Goal: Learn about a topic: Learn about a topic

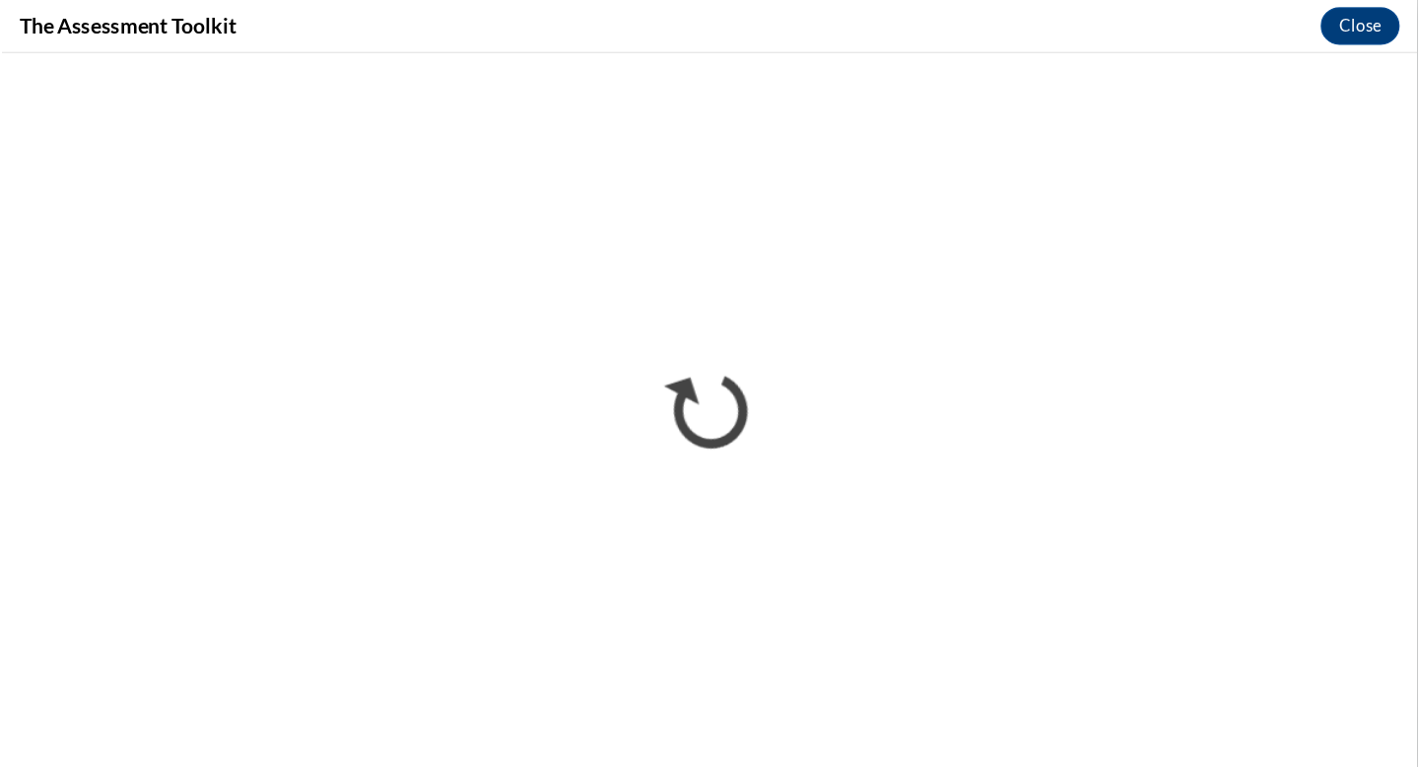
scroll to position [472, 0]
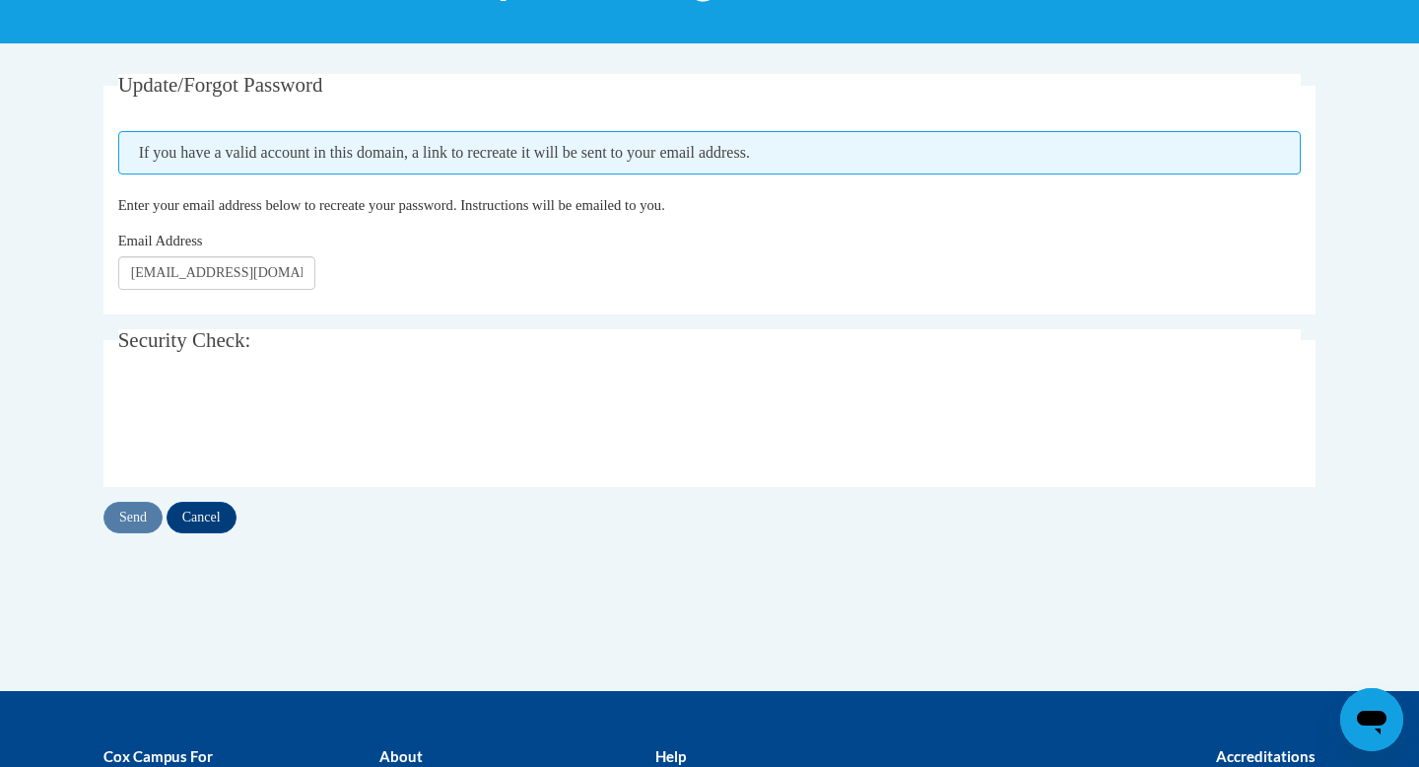
scroll to position [321, 0]
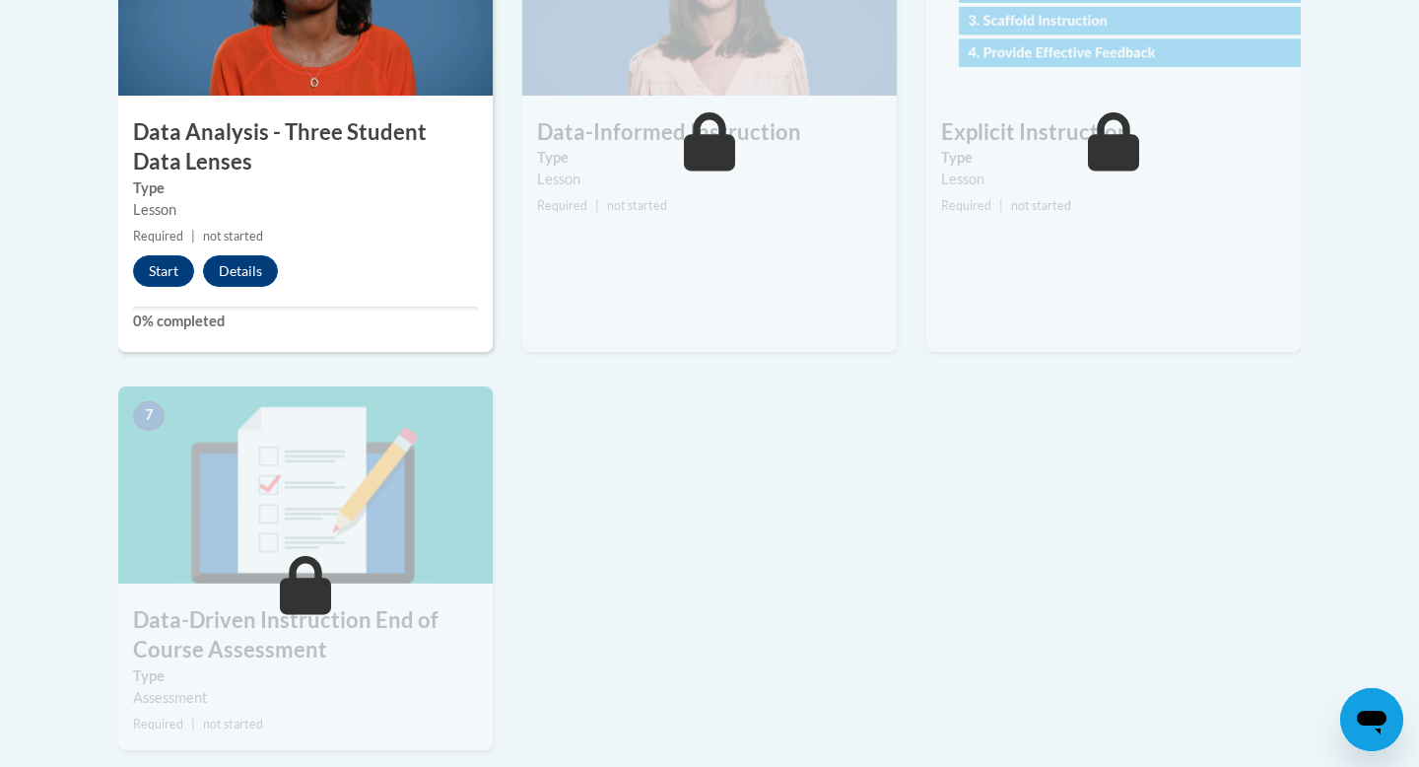
scroll to position [1228, 0]
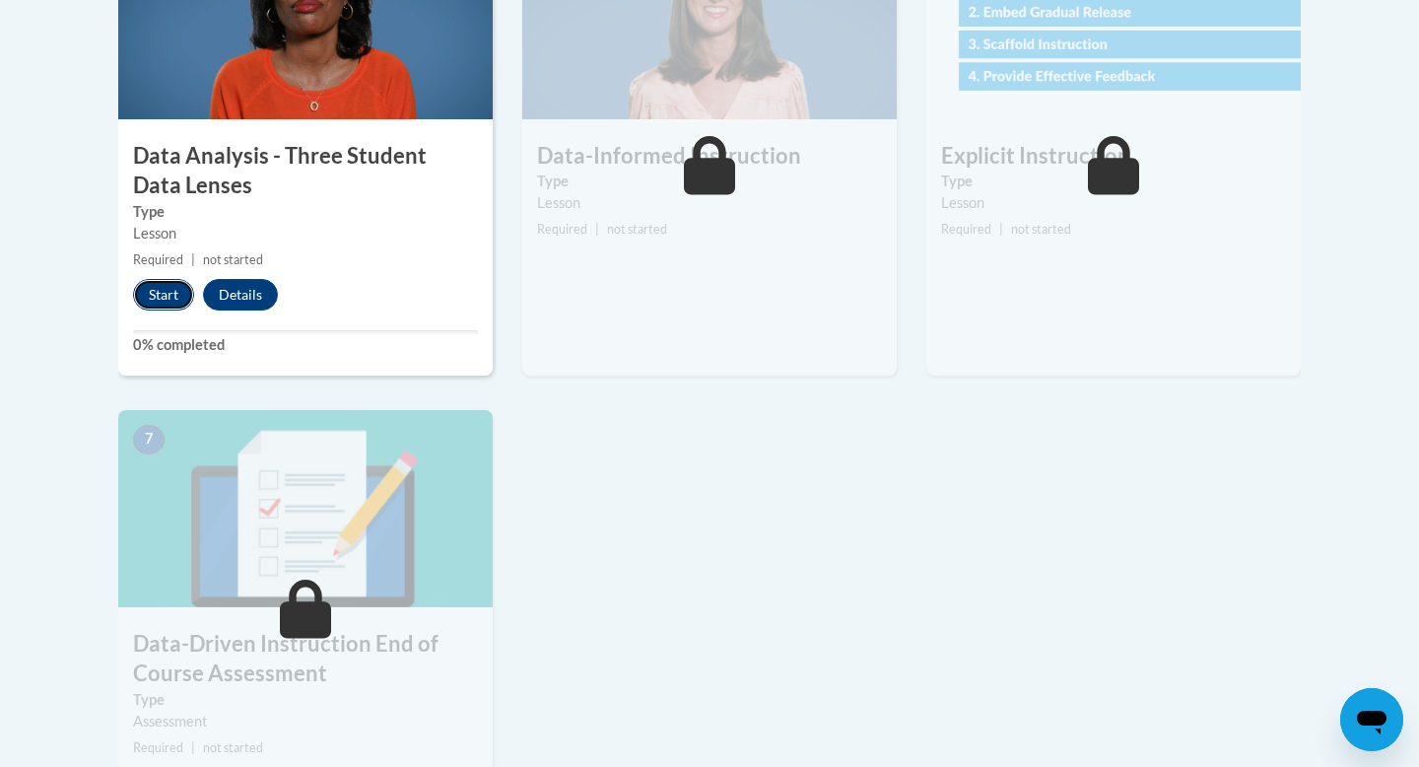
click at [153, 293] on button "Start" at bounding box center [163, 295] width 61 height 32
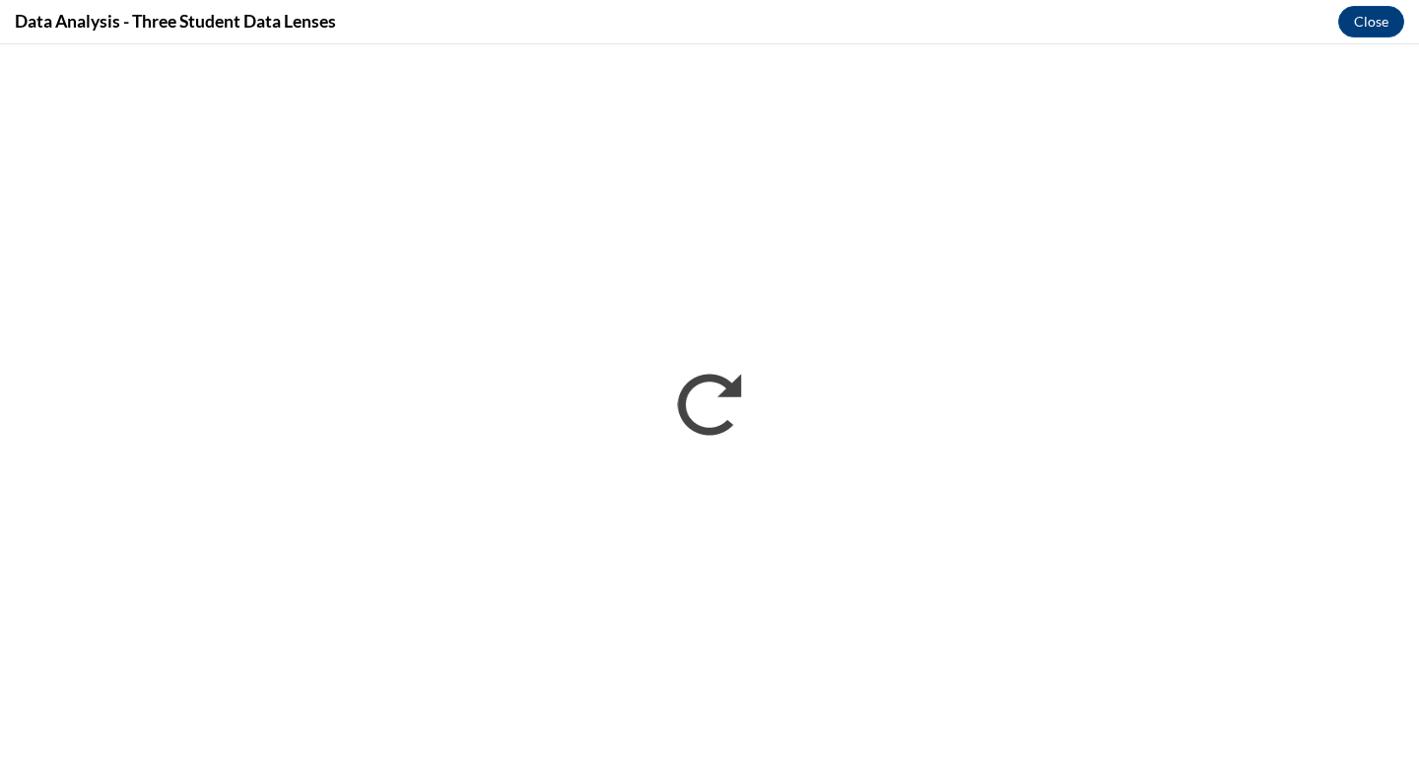
scroll to position [0, 0]
